Goal: Information Seeking & Learning: Understand process/instructions

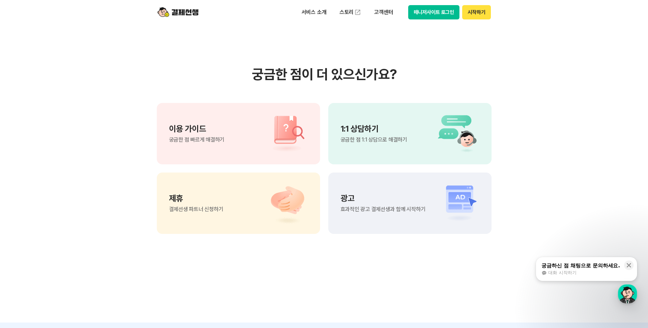
scroll to position [478, 0]
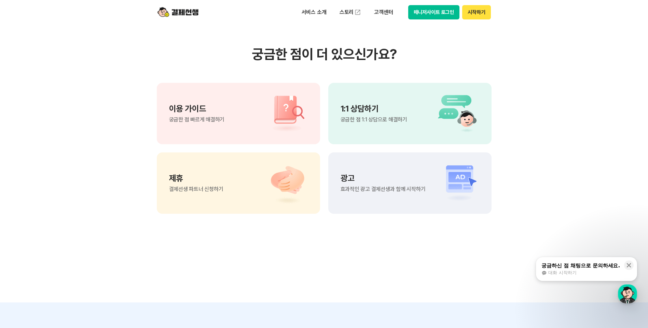
click at [366, 123] on div "1:1 상담하기 궁금한 점 1:1 상담으로 해결하기" at bounding box center [409, 113] width 163 height 61
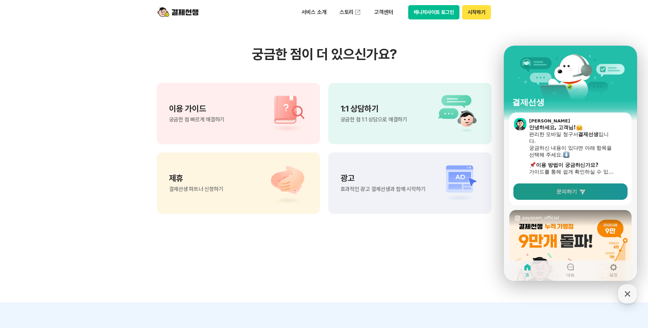
click at [591, 196] on link "문의하기" at bounding box center [570, 192] width 114 height 16
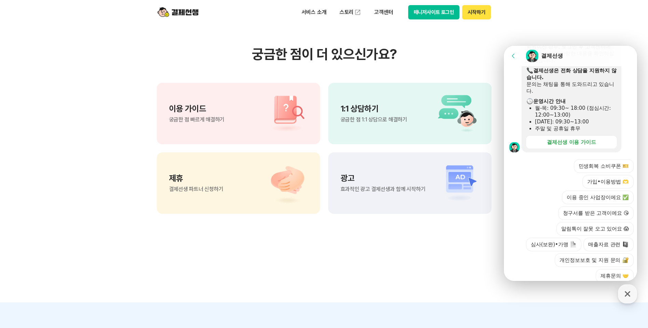
scroll to position [191, 0]
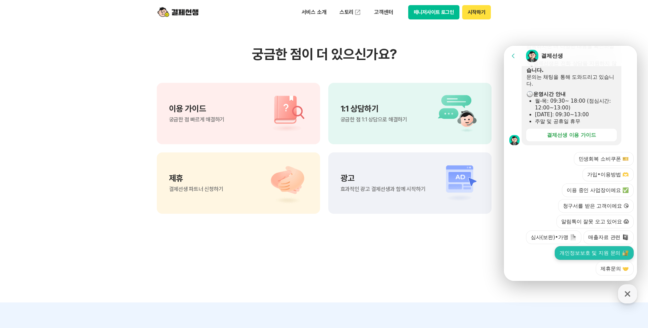
click at [605, 246] on button "개인정보보호 및 지원 문의" at bounding box center [593, 253] width 79 height 14
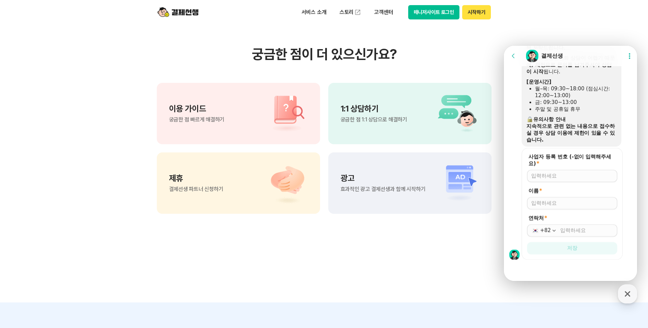
scroll to position [376, 0]
click at [210, 107] on p "이용 가이드" at bounding box center [197, 109] width 56 height 8
click at [438, 14] on button "매니저사이트 로그인" at bounding box center [434, 12] width 52 height 14
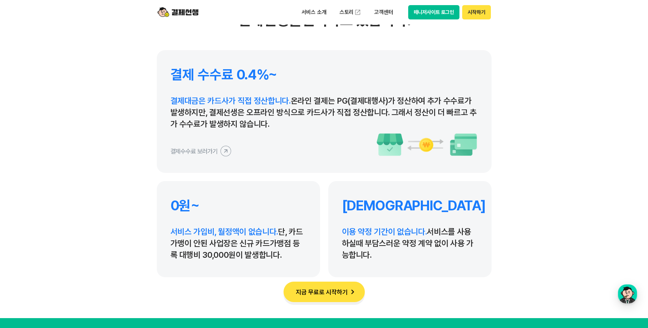
click at [272, 168] on div "결제 수수료 0.4%~ 결제대금은 카드사가 직접 정산합니다. 온라인 결제는 PG(결제대행사)가 정산하여 추가 수수료가 발생하지만, 결제선생은 …" at bounding box center [324, 111] width 335 height 123
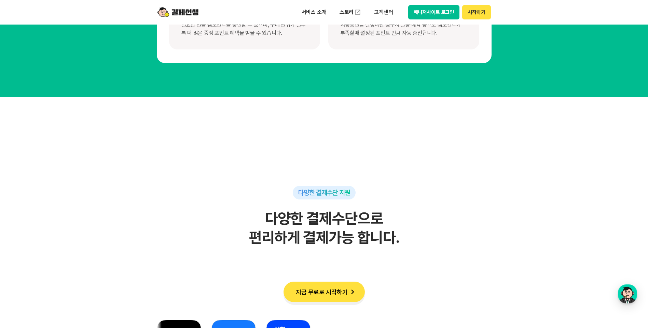
scroll to position [3926, 0]
